Goal: Information Seeking & Learning: Learn about a topic

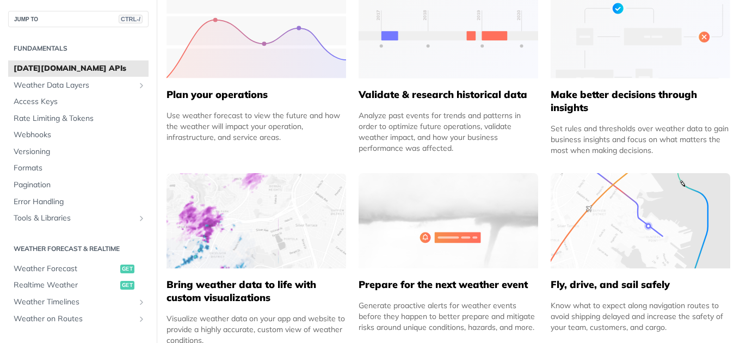
scroll to position [817, 0]
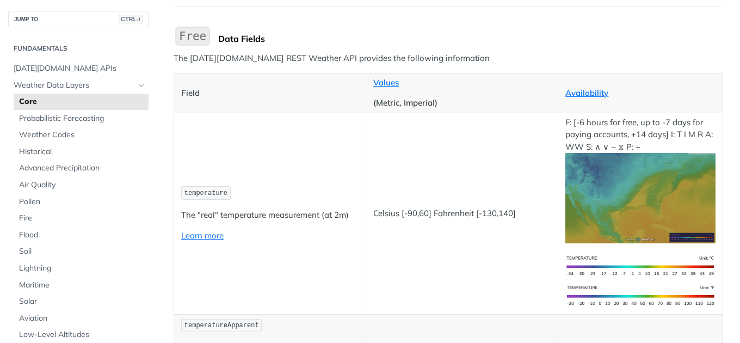
scroll to position [109, 0]
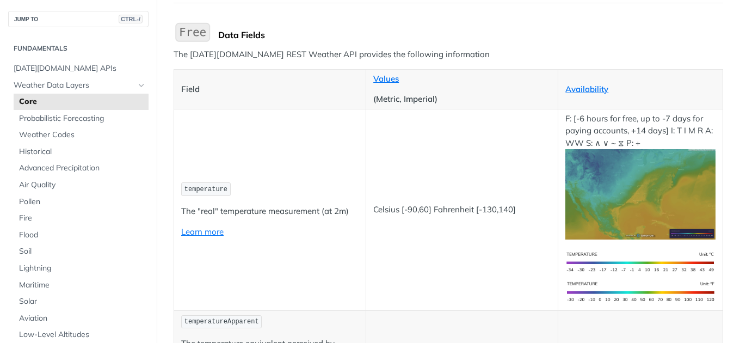
click at [574, 83] on p "Availability" at bounding box center [641, 89] width 150 height 13
click at [574, 88] on link "Availability" at bounding box center [587, 89] width 43 height 10
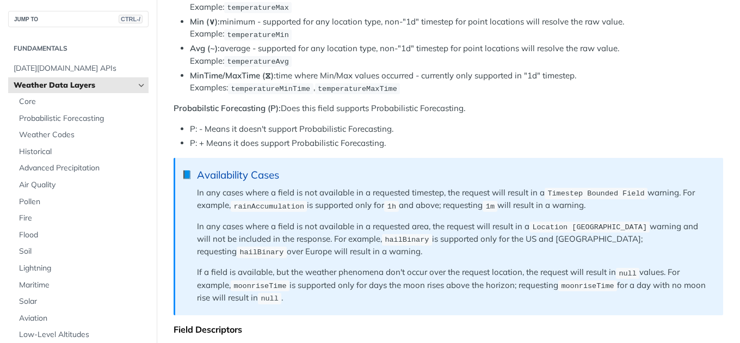
scroll to position [871, 0]
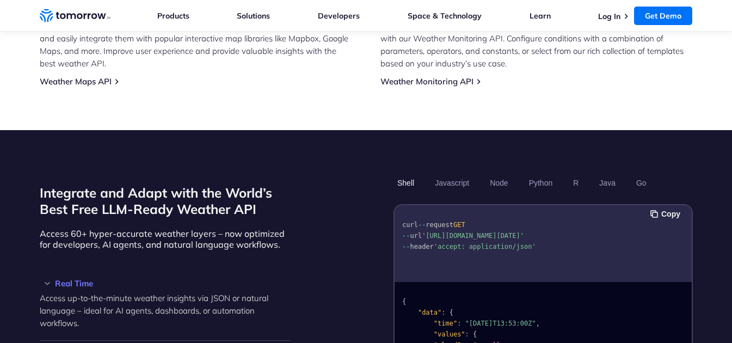
scroll to position [926, 0]
